Goal: Task Accomplishment & Management: Manage account settings

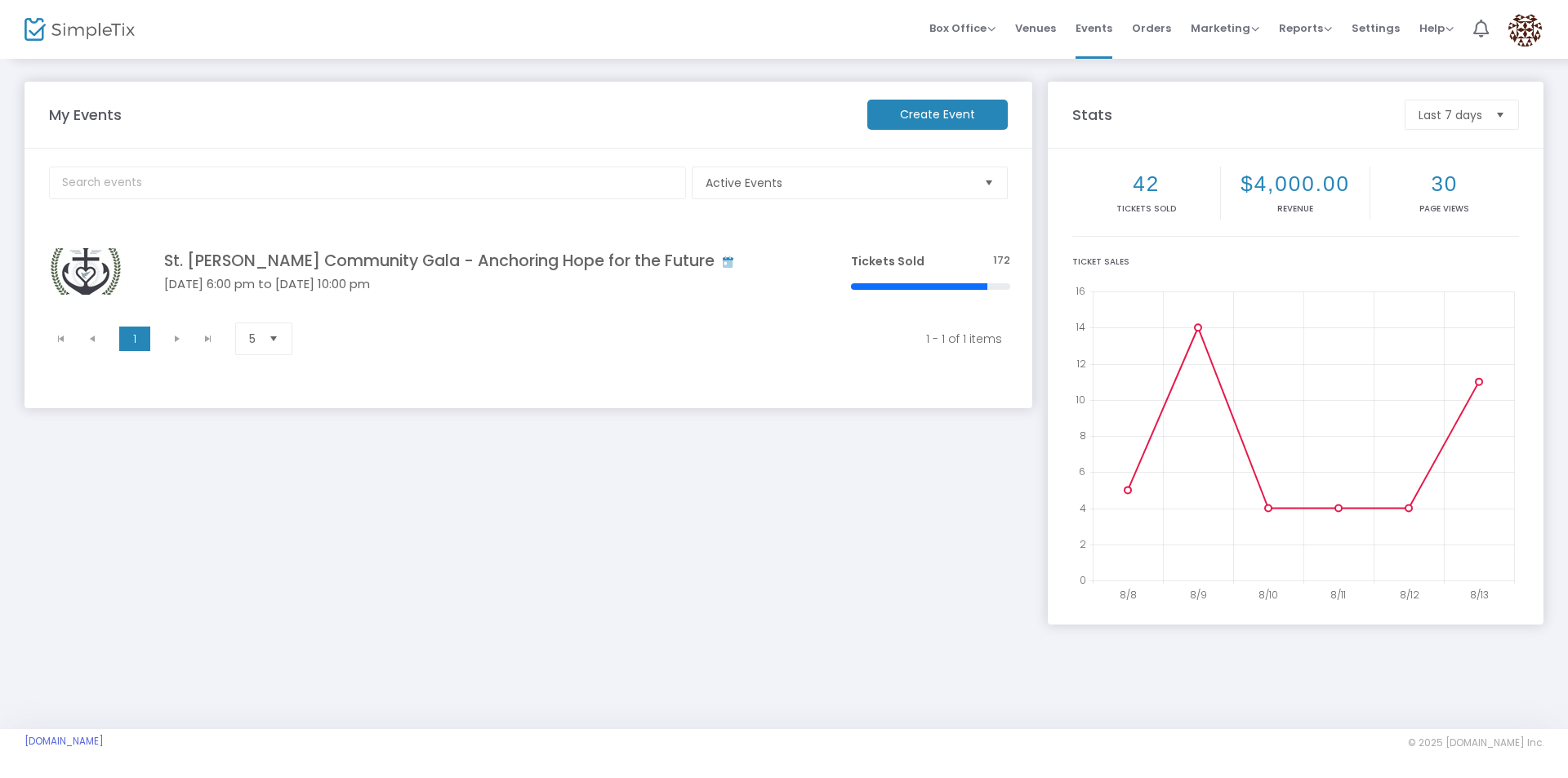
click at [1501, 120] on span "Select" at bounding box center [1500, 114] width 27 height 27
click at [1472, 119] on span "Last 7 days" at bounding box center [1450, 115] width 64 height 17
click at [1470, 177] on span "Last 30 days" at bounding box center [1456, 179] width 73 height 17
